Goal: Information Seeking & Learning: Learn about a topic

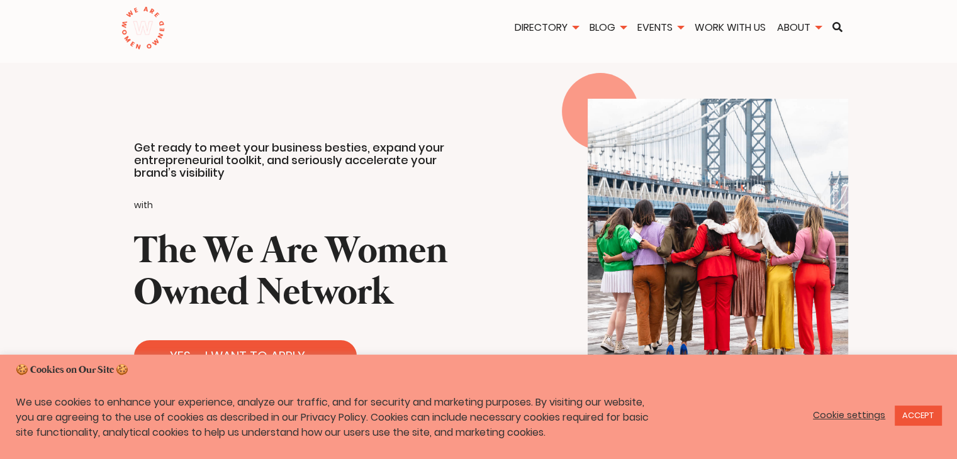
type input "Inscribirse"
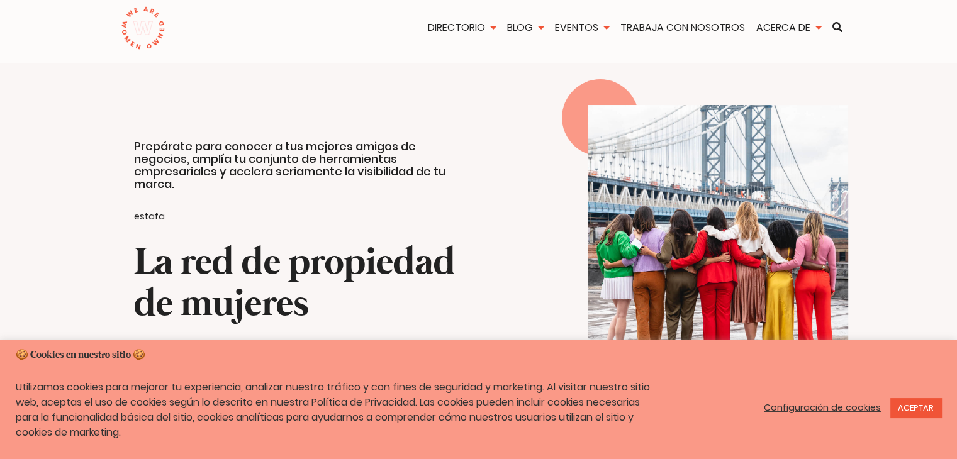
click at [893, 147] on div at bounding box center [718, 256] width 479 height 303
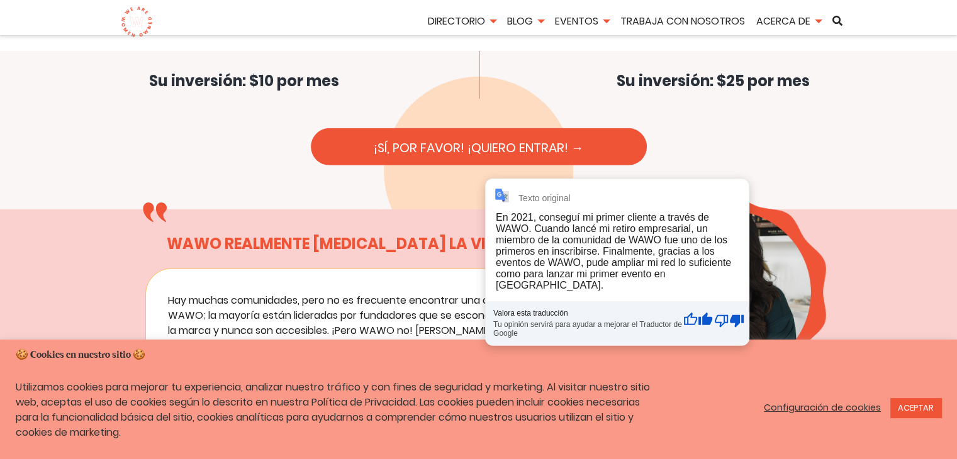
scroll to position [3648, 0]
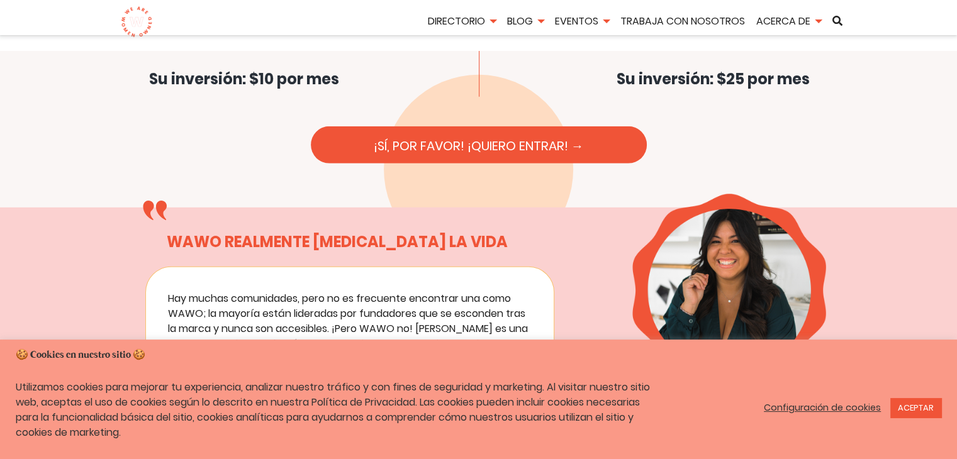
click at [364, 291] on blockquote "Hay muchas comunidades, pero no es frecuente encontrar una como WAWO; la mayorí…" at bounding box center [350, 396] width 364 height 211
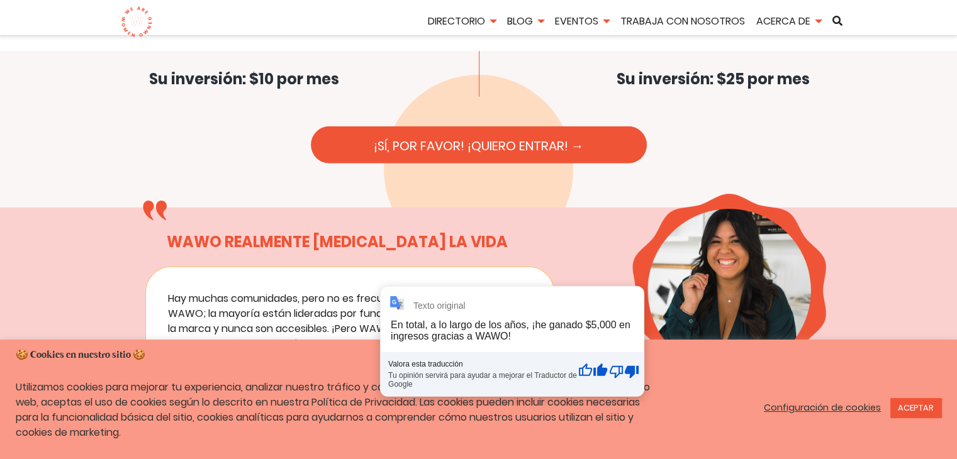
click at [388, 288] on div "Texto original En total, a lo largo de los años, ¡he ganado $5,000 en ingresos …" at bounding box center [512, 341] width 263 height 109
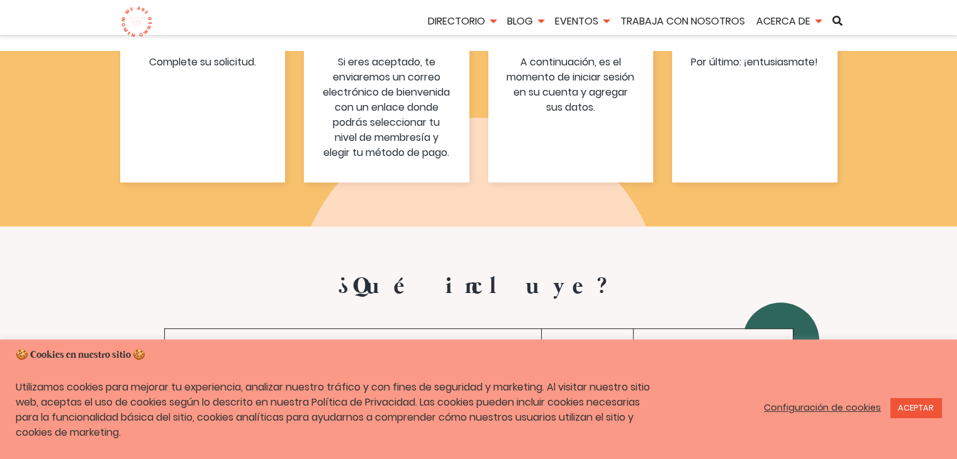
scroll to position [5661, 0]
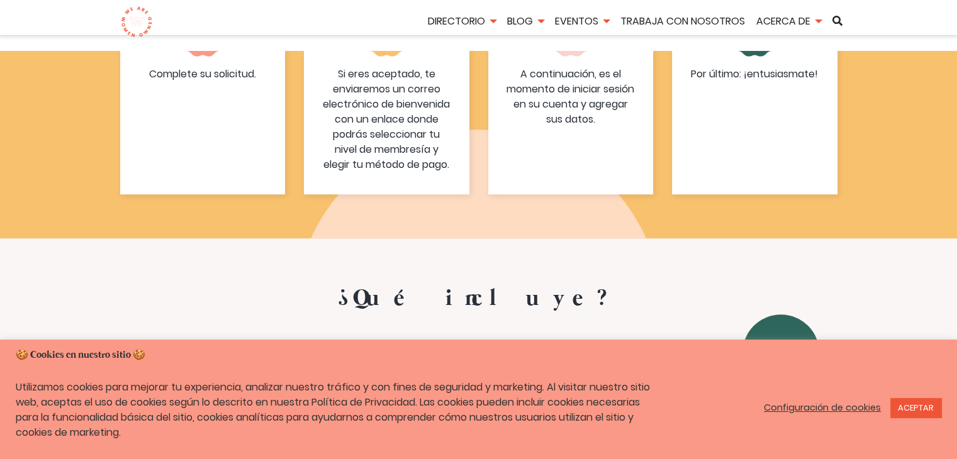
click at [579, 373] on td at bounding box center [587, 413] width 92 height 80
click at [778, 373] on td at bounding box center [713, 413] width 160 height 80
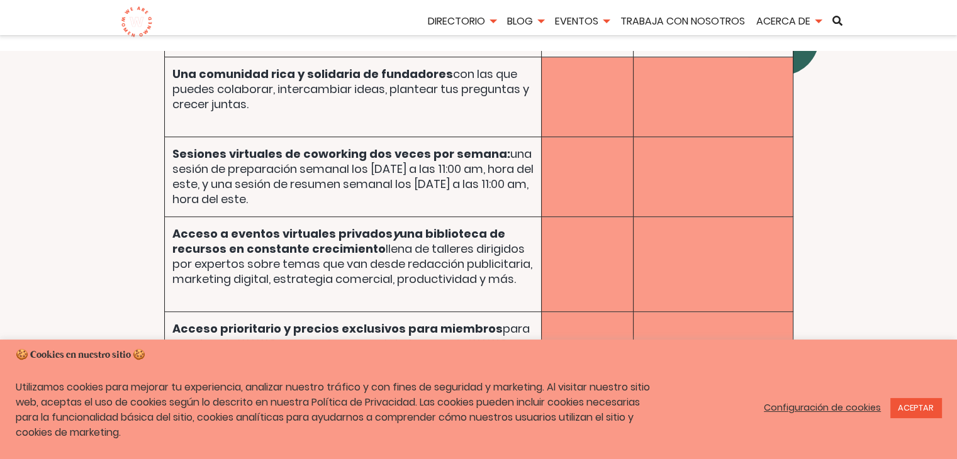
scroll to position [5976, 0]
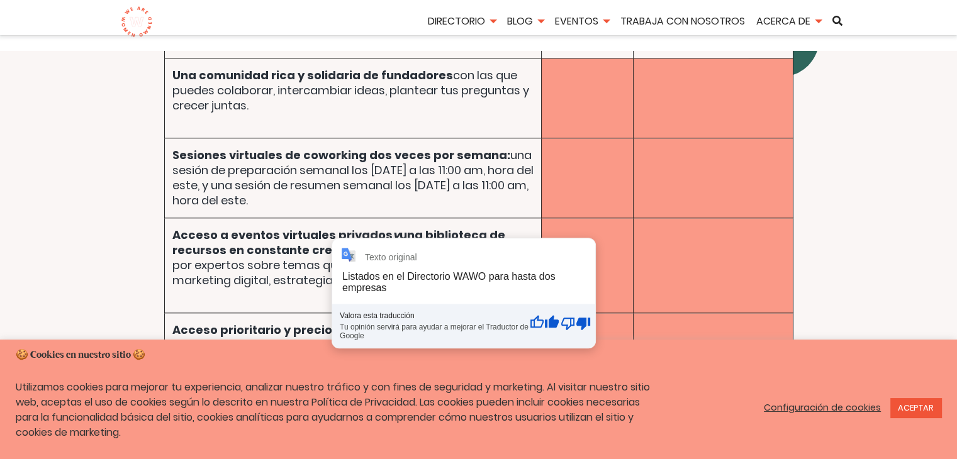
click at [340, 402] on font "Listados en el Directorio WAWO" at bounding box center [266, 410] width 189 height 16
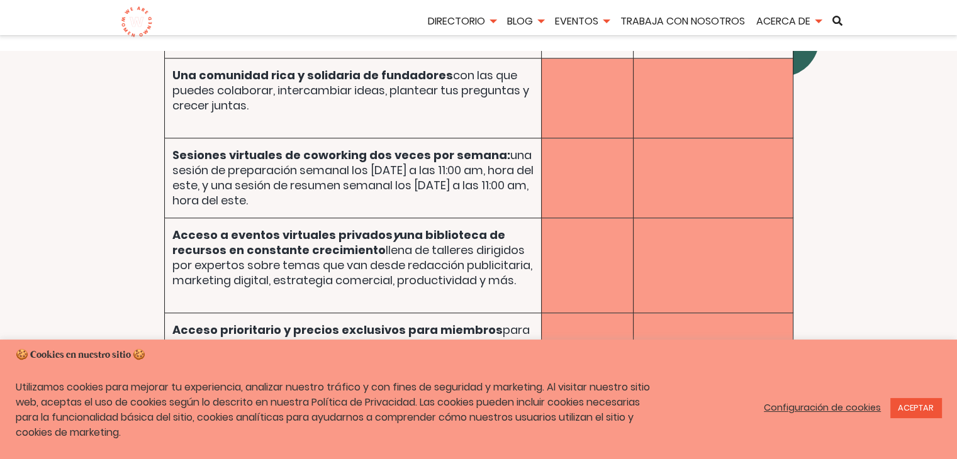
drag, startPoint x: 340, startPoint y: 231, endPoint x: 365, endPoint y: 231, distance: 25.2
click at [365, 403] on p "Listados en el Directorio WAWO para hasta dos empresas" at bounding box center [352, 410] width 361 height 15
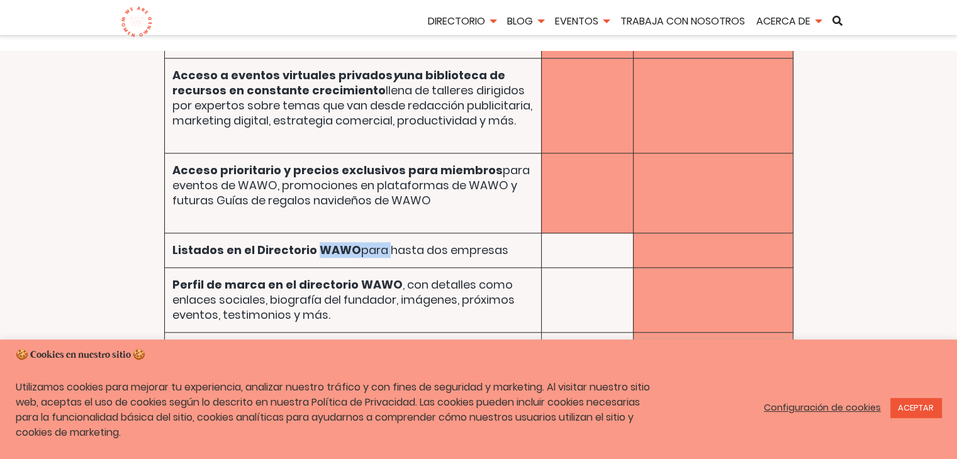
scroll to position [6164, 0]
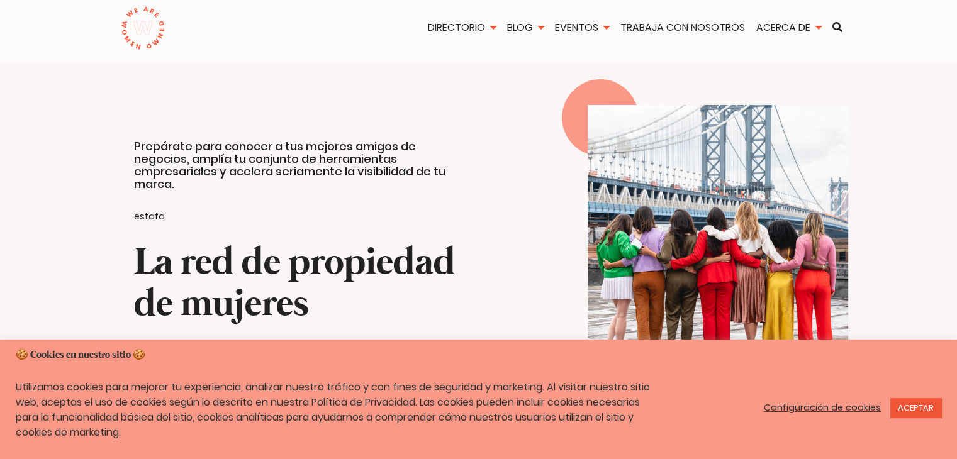
click at [304, 114] on div "Prepárate para conocer a tus mejores amigos de negocios, amplía tu conjunto de …" at bounding box center [239, 256] width 479 height 387
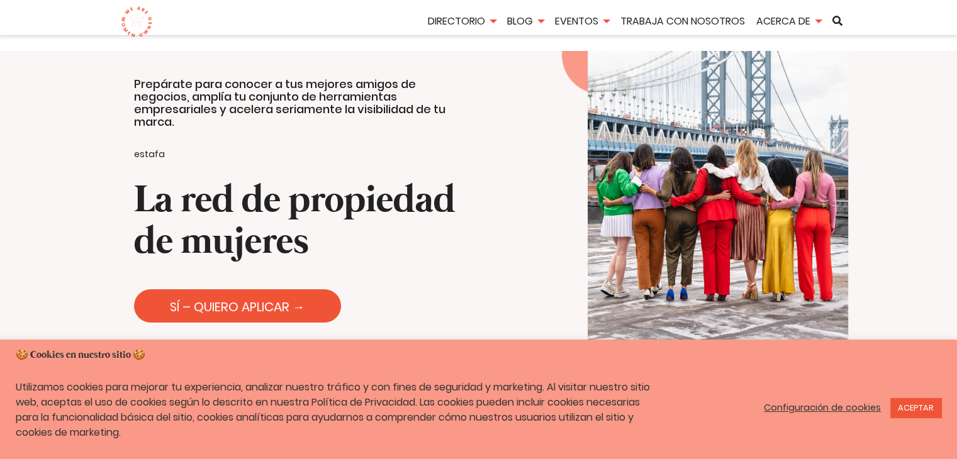
scroll to position [63, 0]
